Goal: Task Accomplishment & Management: Manage account settings

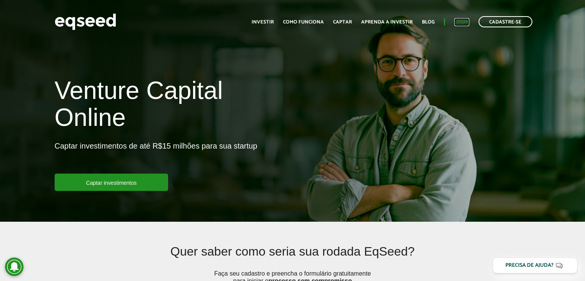
click at [457, 21] on link "Login" at bounding box center [461, 22] width 15 height 5
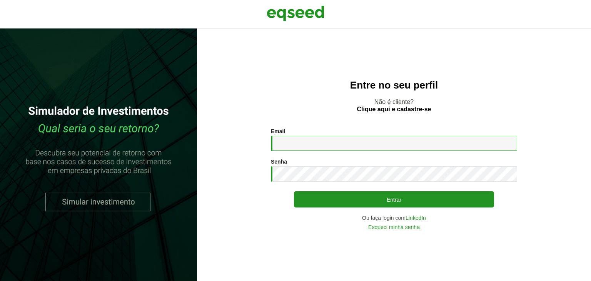
click at [300, 142] on input "Email *" at bounding box center [394, 143] width 246 height 15
type input "**********"
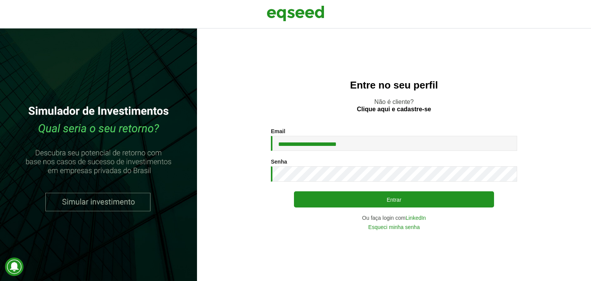
click at [314, 164] on div "Senha * Digite a senha que será usada em conjunto com seu e-mail." at bounding box center [394, 170] width 246 height 23
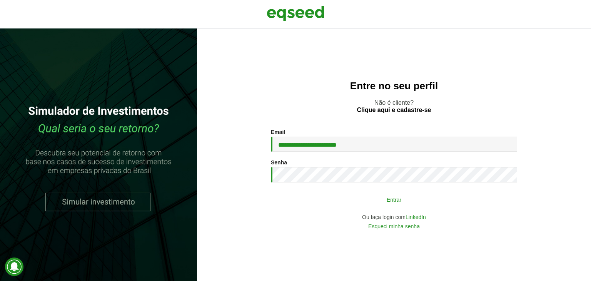
click at [376, 202] on button "Entrar" at bounding box center [394, 199] width 200 height 15
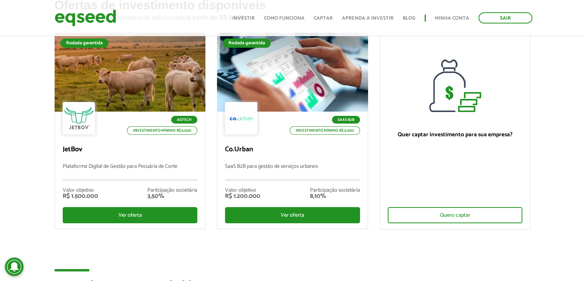
scroll to position [77, 0]
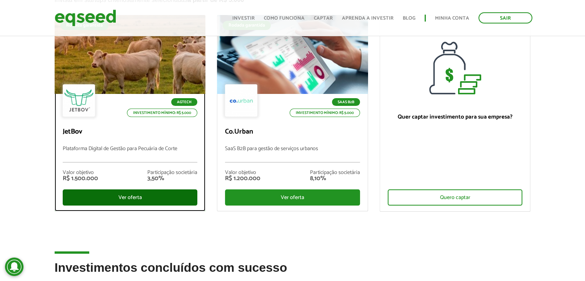
click at [147, 197] on div "Ver oferta" at bounding box center [130, 197] width 135 height 16
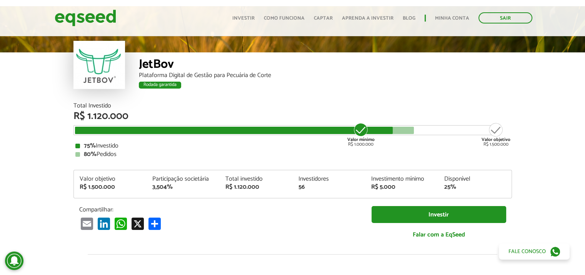
scroll to position [32, 0]
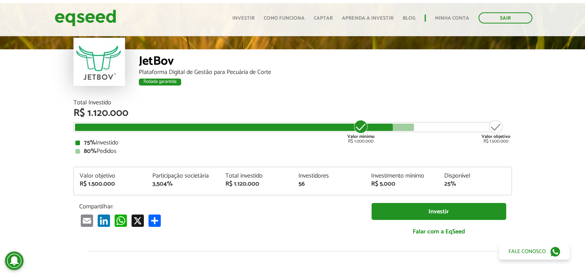
click at [102, 44] on div at bounding box center [99, 62] width 52 height 48
click at [154, 81] on div "Rodada garantida" at bounding box center [160, 81] width 42 height 7
click at [150, 65] on div "JetBov" at bounding box center [325, 62] width 373 height 14
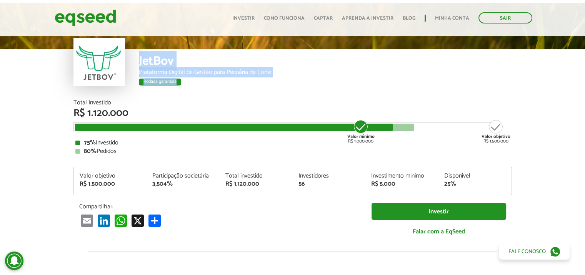
drag, startPoint x: 139, startPoint y: 58, endPoint x: 294, endPoint y: 78, distance: 156.8
click at [293, 79] on div "JetBov Plataforma Digital de Gestão para Pecuária de Corte Rodada garantida" at bounding box center [325, 74] width 373 height 50
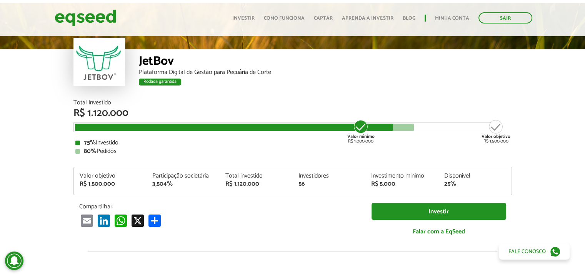
drag, startPoint x: 321, startPoint y: 70, endPoint x: 262, endPoint y: 87, distance: 61.4
click at [262, 87] on div "Rodada garantida" at bounding box center [325, 83] width 373 height 10
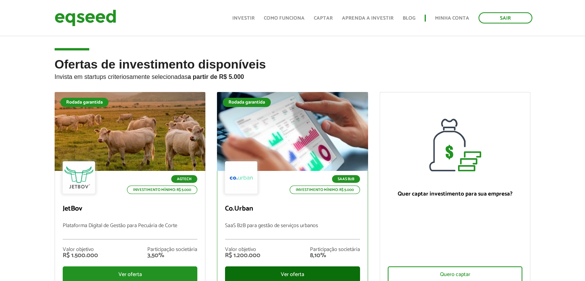
scroll to position [75, 0]
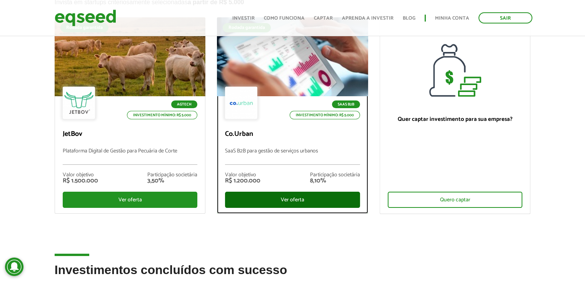
click at [302, 200] on div "Ver oferta" at bounding box center [292, 200] width 135 height 16
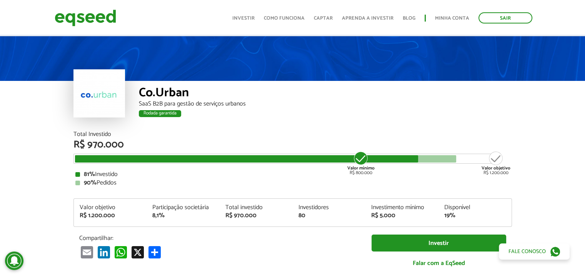
scroll to position [38, 0]
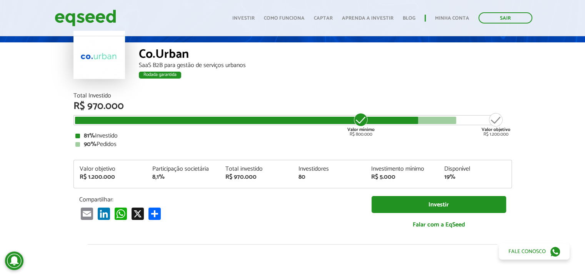
click at [389, 119] on div at bounding box center [247, 120] width 344 height 7
drag, startPoint x: 486, startPoint y: 118, endPoint x: 506, endPoint y: 120, distance: 20.0
click at [487, 119] on div "Valor objetivo R$ 1.200.000" at bounding box center [496, 124] width 29 height 25
click at [451, 150] on div "Total Investido R$ 970.000 Valor mínimo R$ 800.000 Valor objetivo R$ 1.200.000 …" at bounding box center [292, 165] width 439 height 144
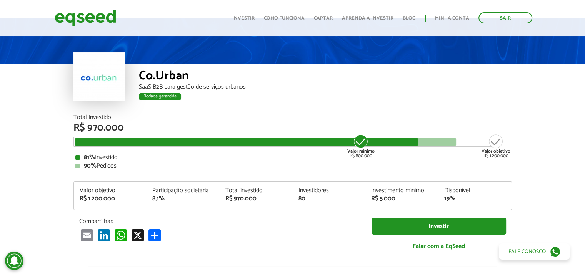
scroll to position [0, 0]
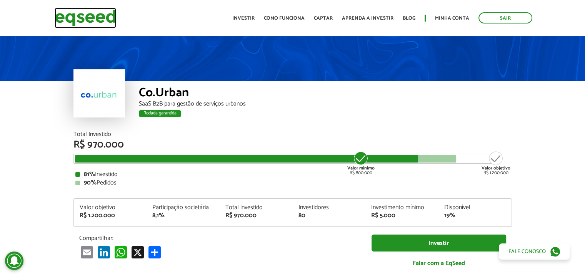
click at [96, 21] on img at bounding box center [86, 18] width 62 height 20
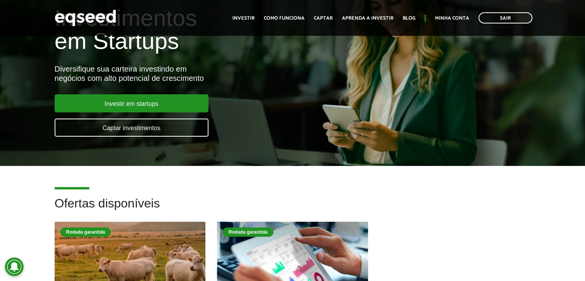
scroll to position [38, 0]
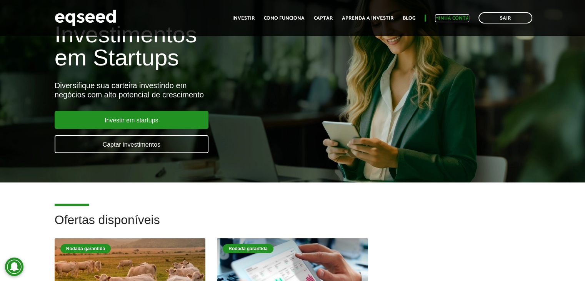
click at [449, 17] on link "Minha conta" at bounding box center [452, 18] width 34 height 5
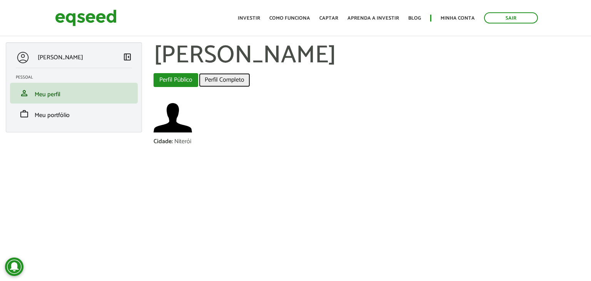
click at [234, 79] on link "Perfil Completo" at bounding box center [224, 80] width 51 height 14
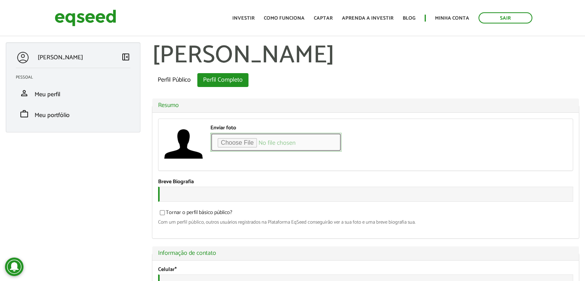
click at [258, 140] on input "Enviar foto" at bounding box center [275, 142] width 131 height 19
click at [471, 137] on div "Enviar foto Seu rosto virtual ou imagem. Imagens maiores que 1024x1024 pixels s…" at bounding box center [366, 145] width 414 height 52
click at [328, 144] on input "Enviar foto" at bounding box center [275, 142] width 131 height 19
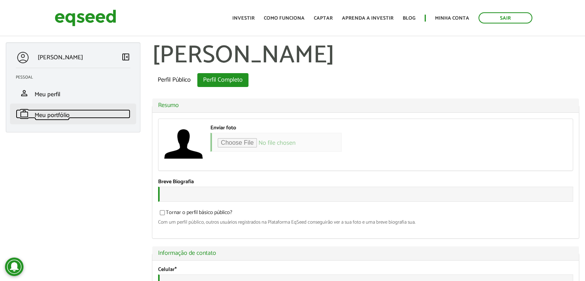
click at [43, 117] on span "Meu portfólio" at bounding box center [52, 115] width 35 height 10
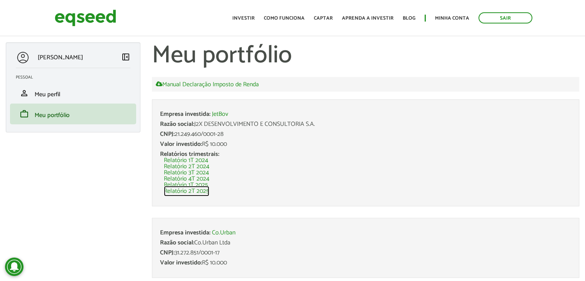
click at [189, 189] on link "Relatório 2T 2025" at bounding box center [186, 191] width 45 height 6
click at [86, 12] on img at bounding box center [86, 18] width 62 height 20
